Goal: Information Seeking & Learning: Learn about a topic

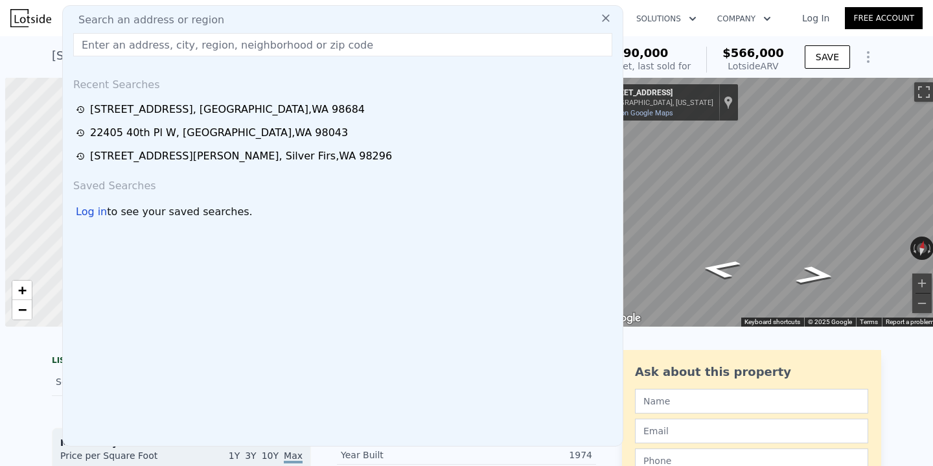
scroll to position [0, 5]
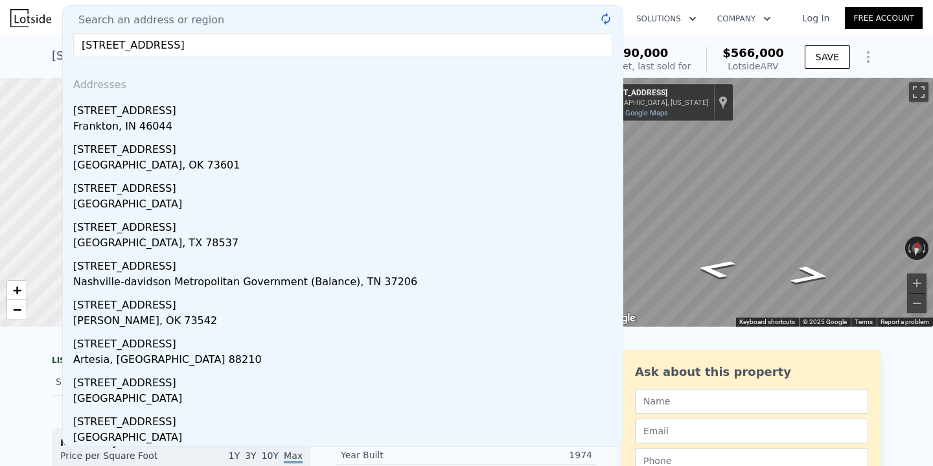
click at [239, 49] on input "[STREET_ADDRESS]" at bounding box center [342, 44] width 539 height 23
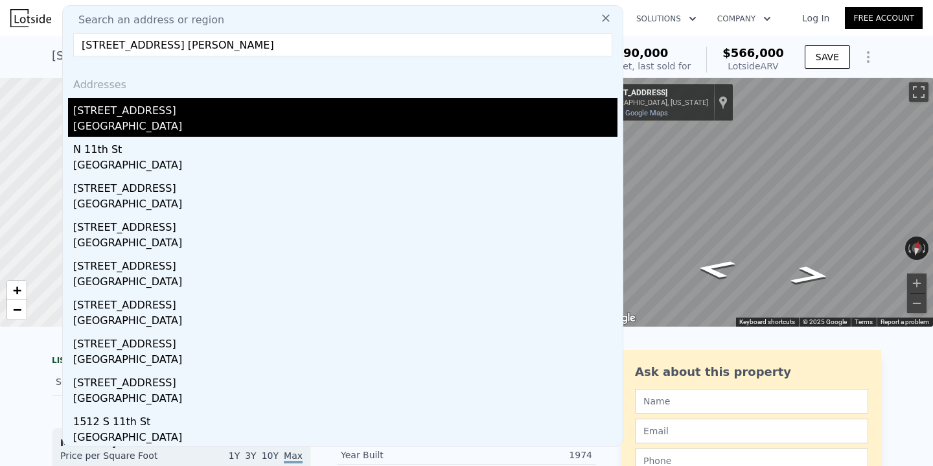
type input "[STREET_ADDRESS] [PERSON_NAME]"
click at [260, 111] on div "[STREET_ADDRESS]" at bounding box center [345, 108] width 544 height 21
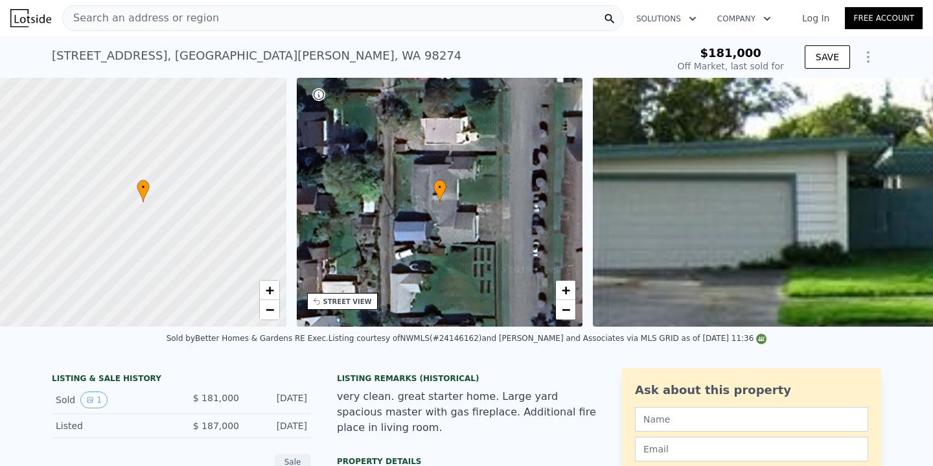
click at [338, 14] on div "Search an address or region" at bounding box center [342, 18] width 561 height 26
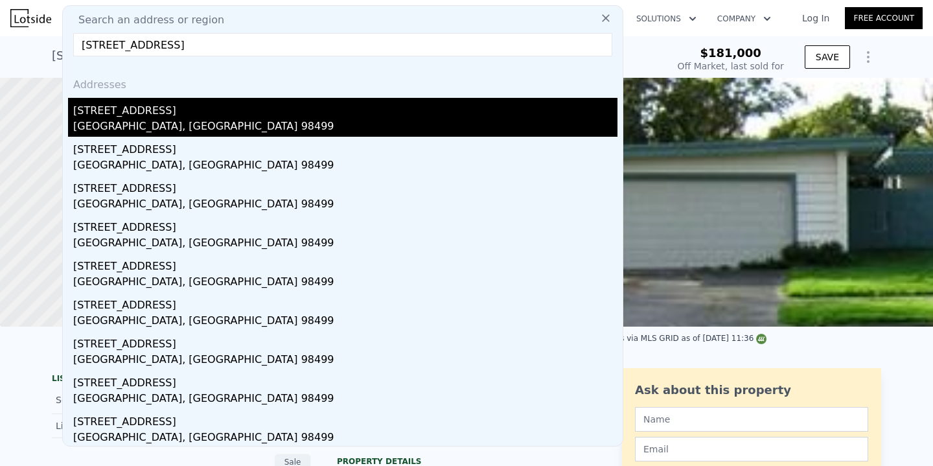
type input "[STREET_ADDRESS]"
click at [257, 114] on div "[STREET_ADDRESS]" at bounding box center [345, 108] width 544 height 21
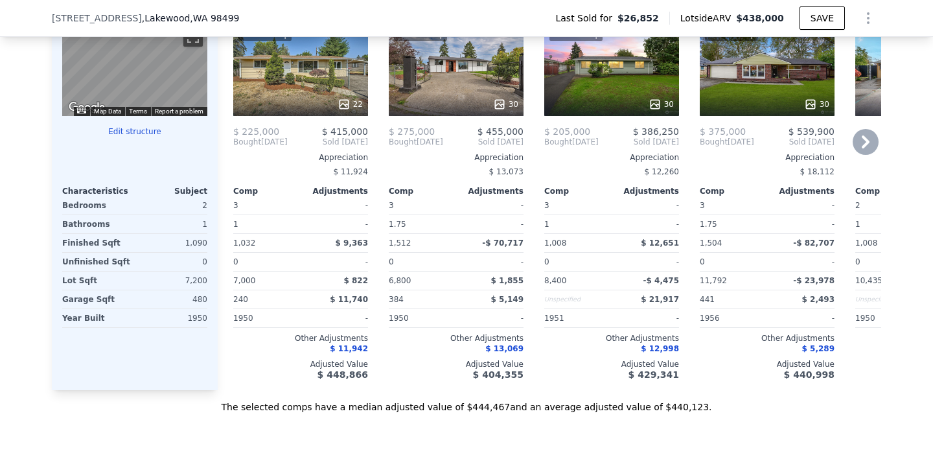
scroll to position [1126, 0]
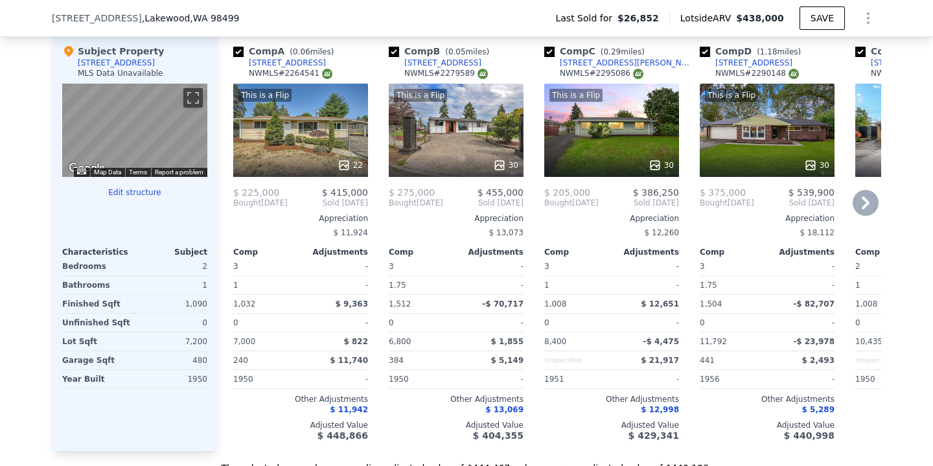
click at [866, 200] on icon at bounding box center [866, 202] width 8 height 13
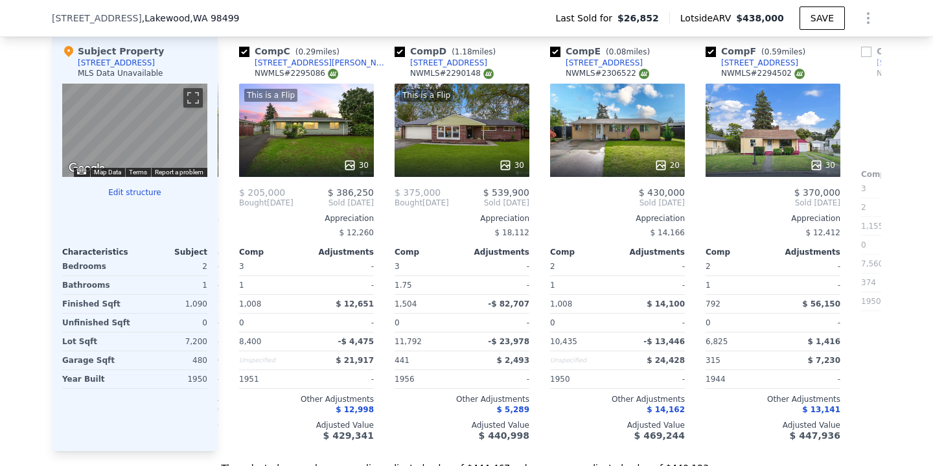
scroll to position [0, 311]
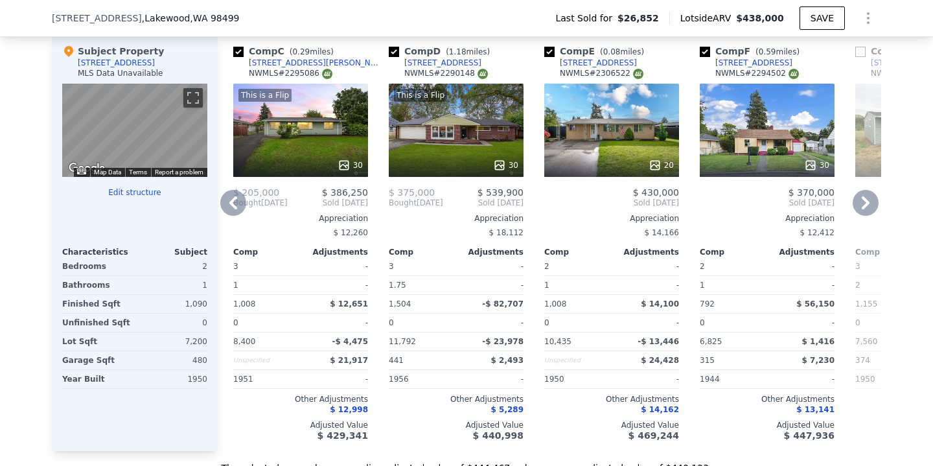
click at [629, 137] on div "20" at bounding box center [611, 130] width 135 height 93
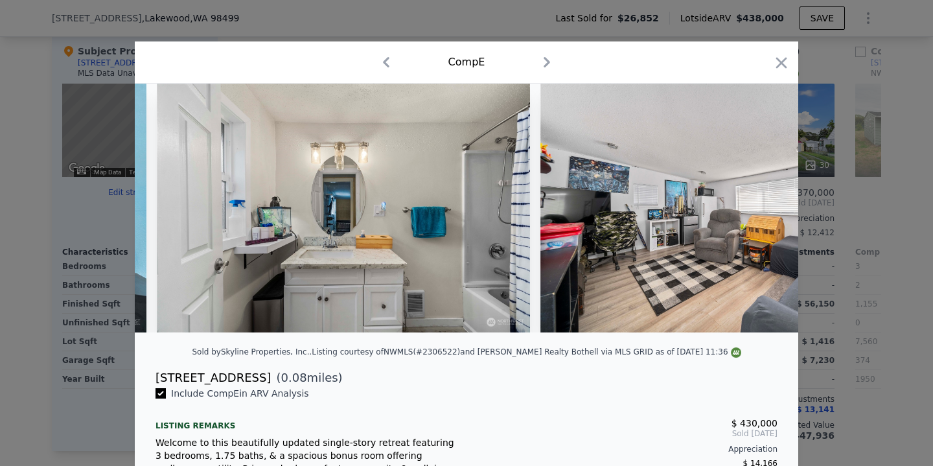
scroll to position [0, 3274]
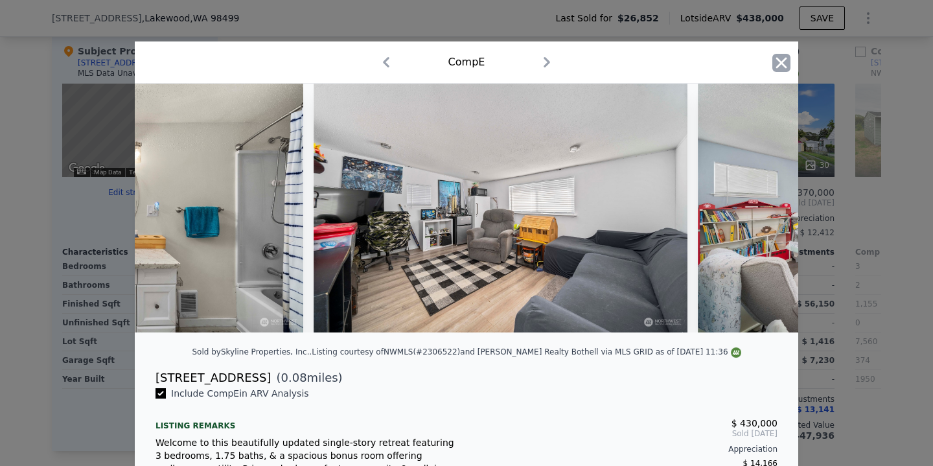
click at [789, 64] on icon "button" at bounding box center [781, 63] width 18 height 18
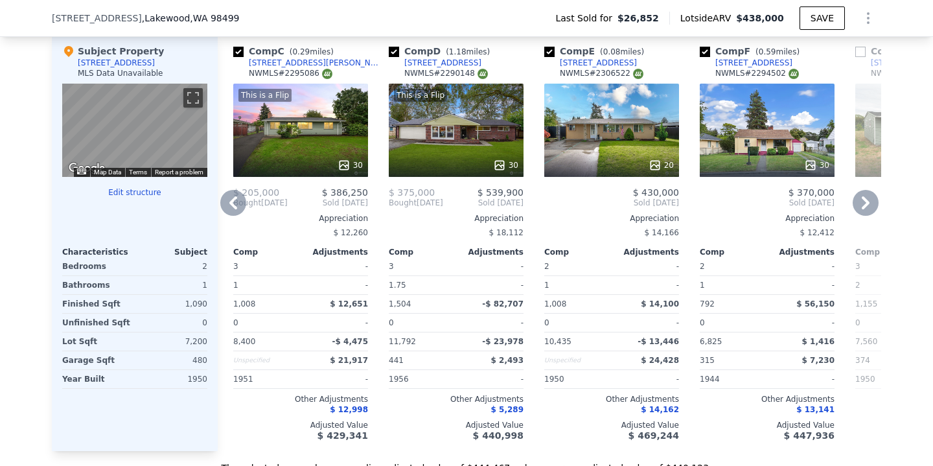
click at [233, 208] on icon at bounding box center [233, 203] width 26 height 26
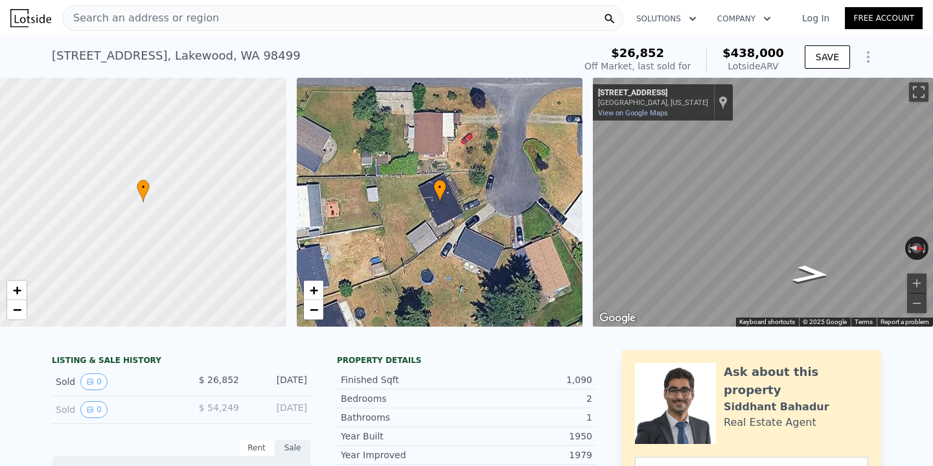
click at [244, 19] on div "Search an address or region" at bounding box center [342, 18] width 561 height 26
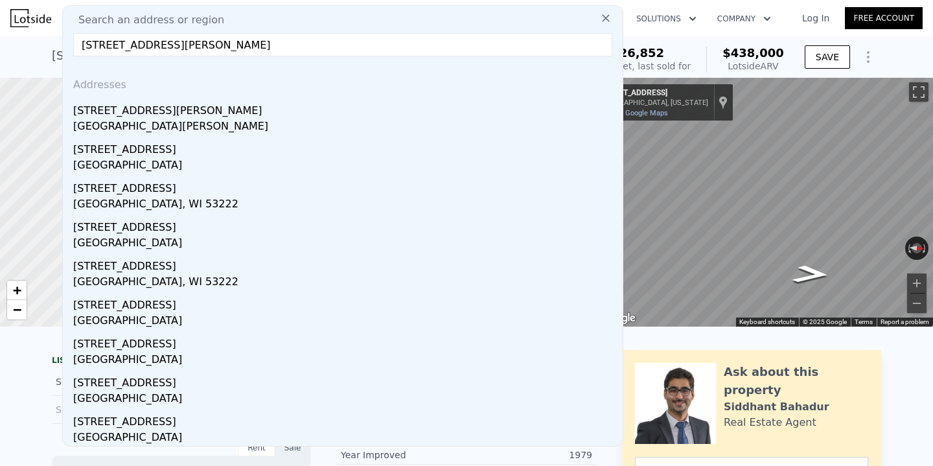
type input "[STREET_ADDRESS][PERSON_NAME]"
click at [128, 119] on div "[GEOGRAPHIC_DATA][PERSON_NAME]" at bounding box center [345, 128] width 544 height 18
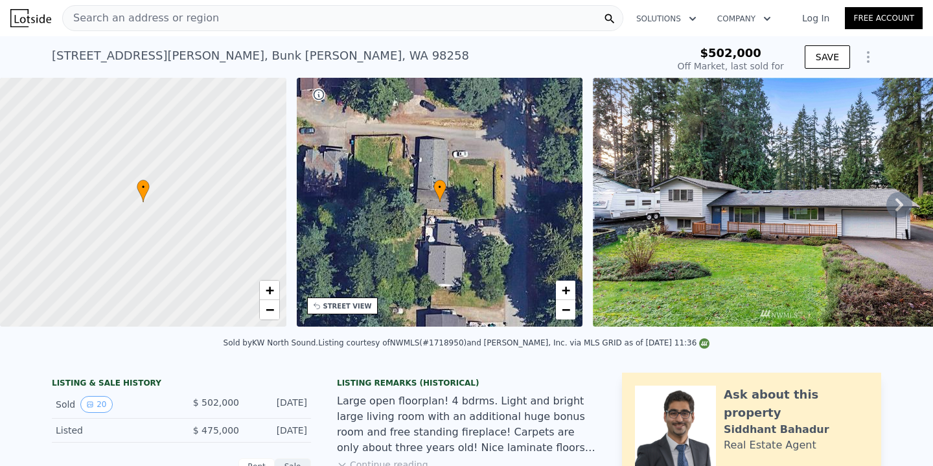
click at [269, 25] on div "Search an address or region" at bounding box center [342, 18] width 561 height 26
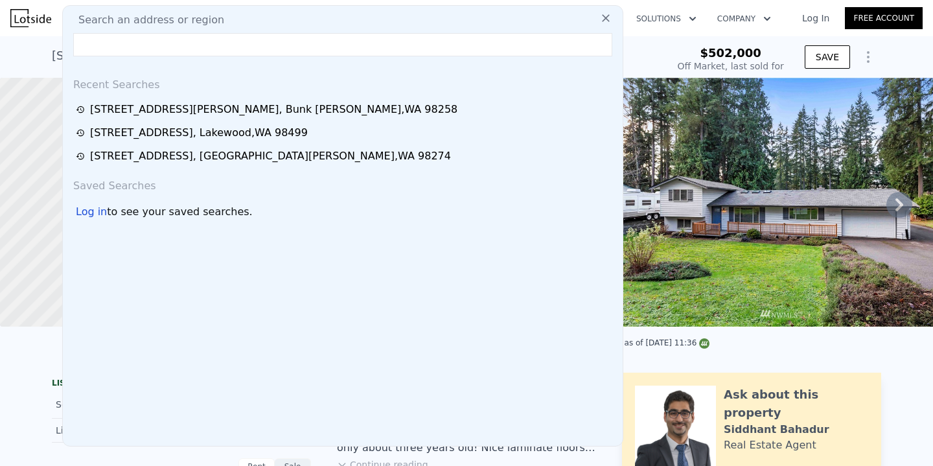
type input "$ 698,000"
type input "$ 111,615"
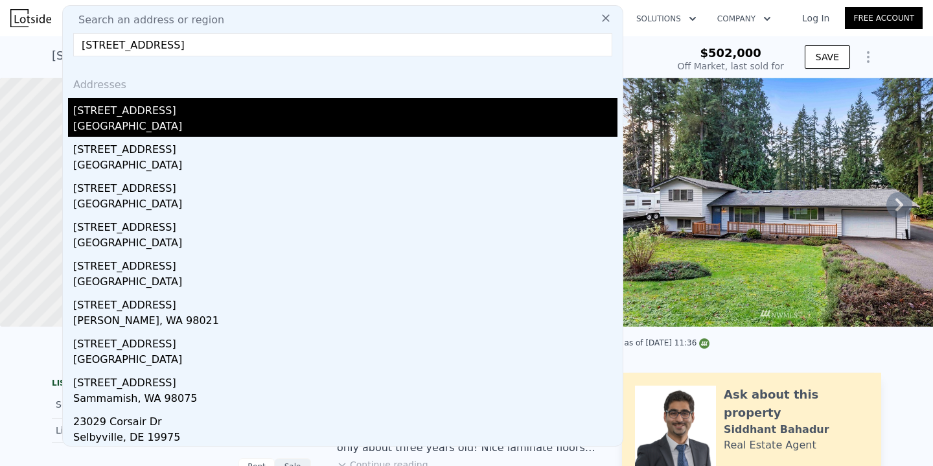
type input "[STREET_ADDRESS]"
click at [223, 111] on div "[STREET_ADDRESS]" at bounding box center [345, 108] width 544 height 21
